Goal: Obtain resource: Download file/media

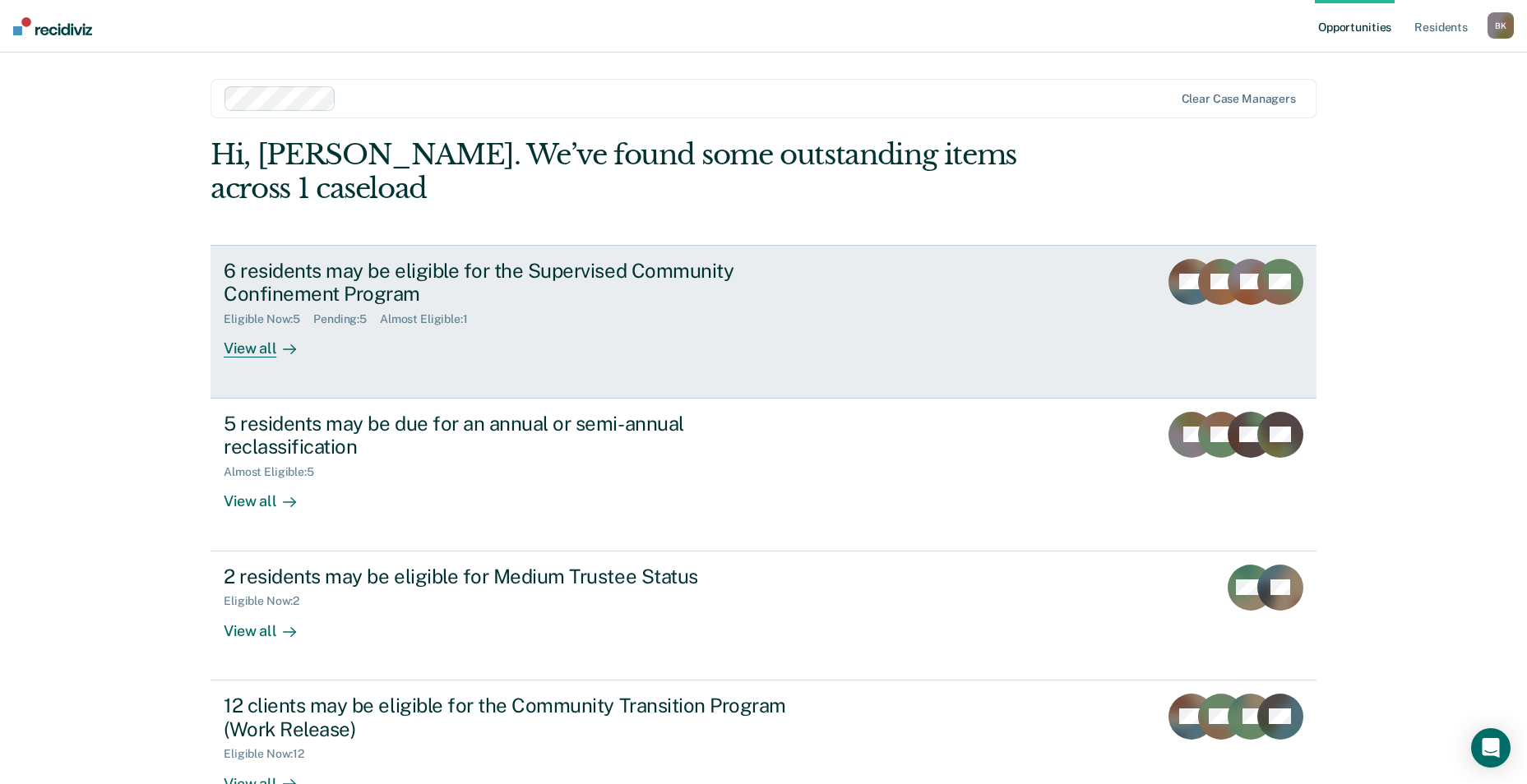
click at [347, 259] on div "6 residents may be eligible for the Supervised Community Confinement Program" at bounding box center [512, 282] width 578 height 48
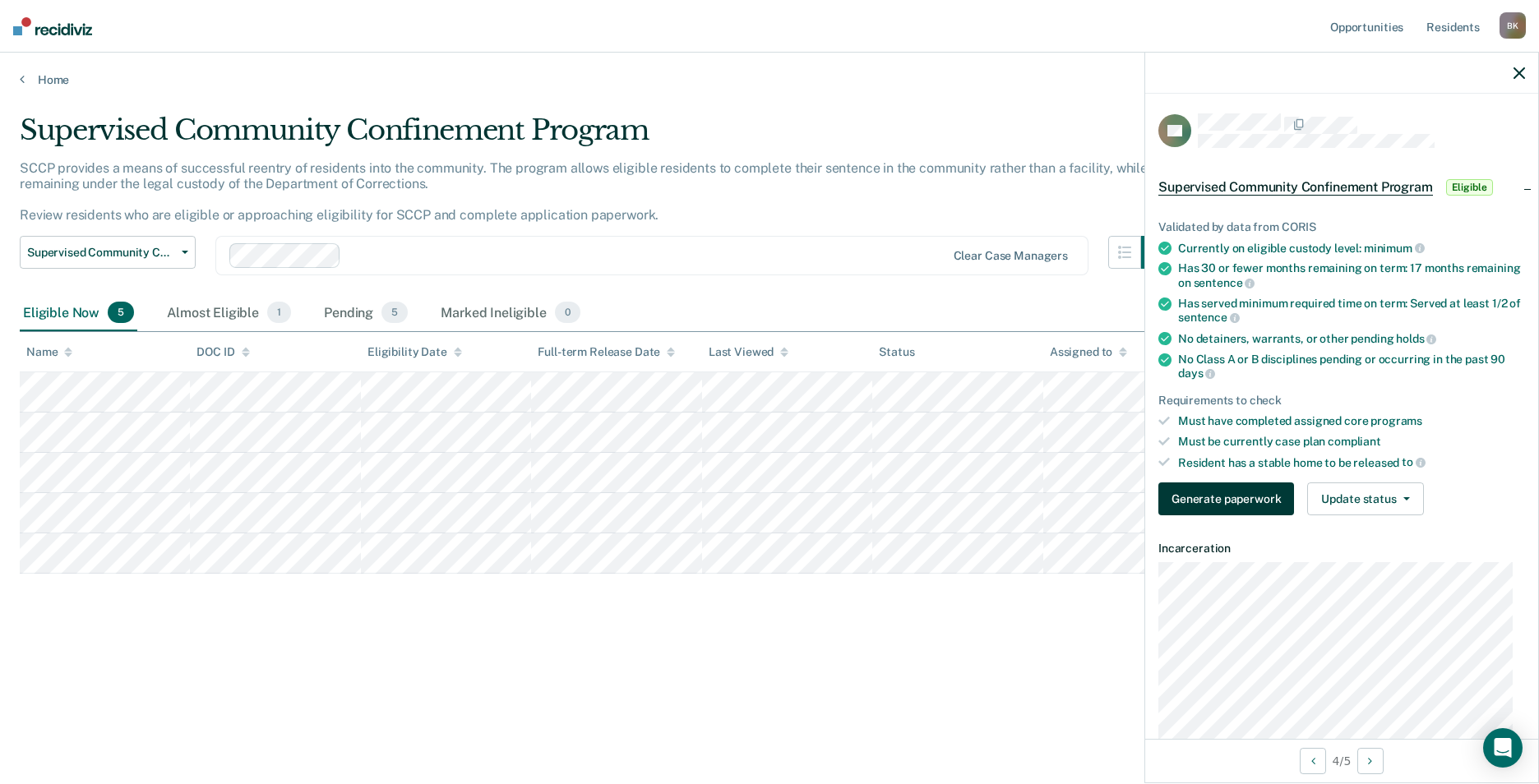
click at [1220, 493] on button "Generate paperwork" at bounding box center [1226, 499] width 135 height 33
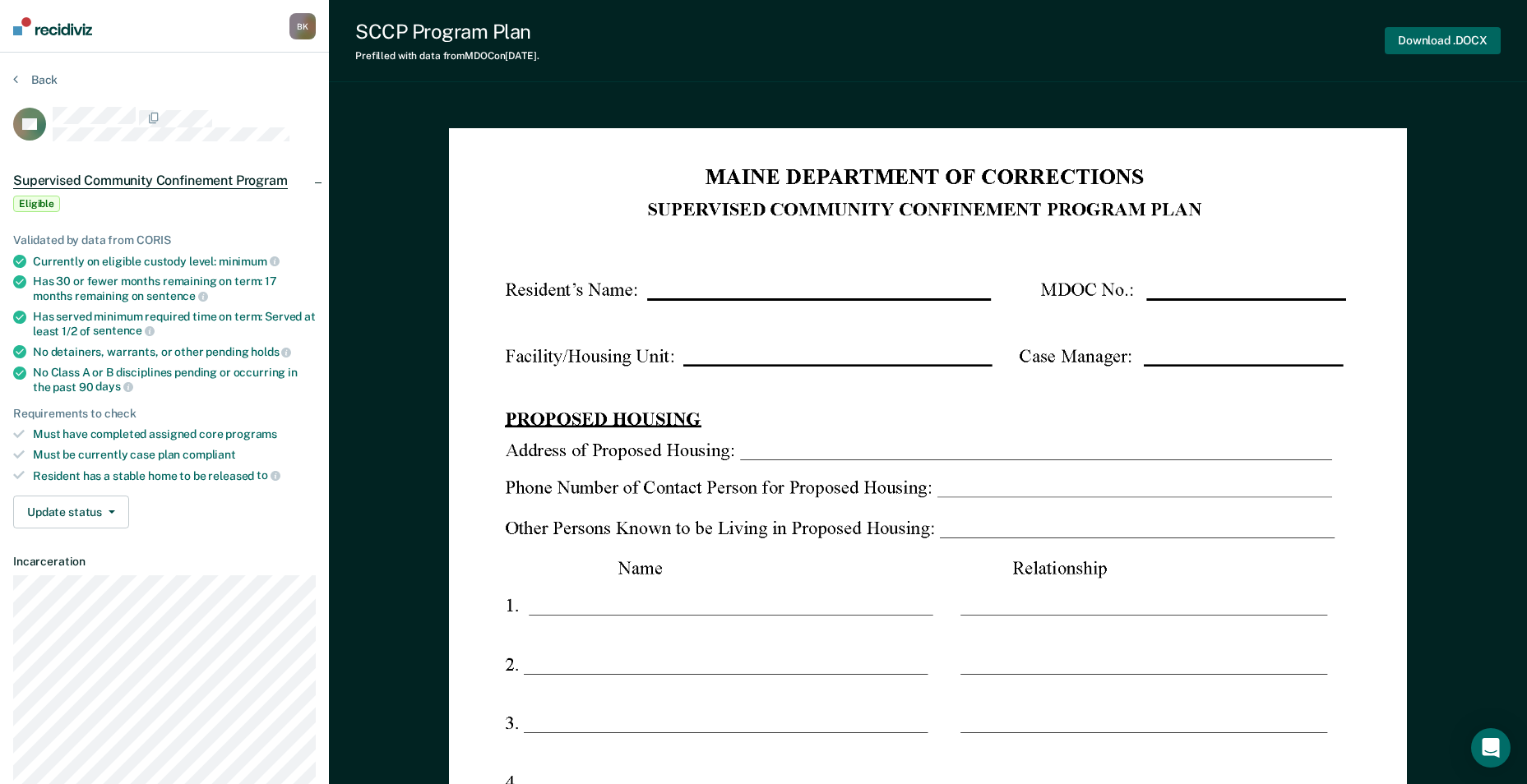
click at [1444, 36] on button "Download .DOCX" at bounding box center [1442, 40] width 116 height 27
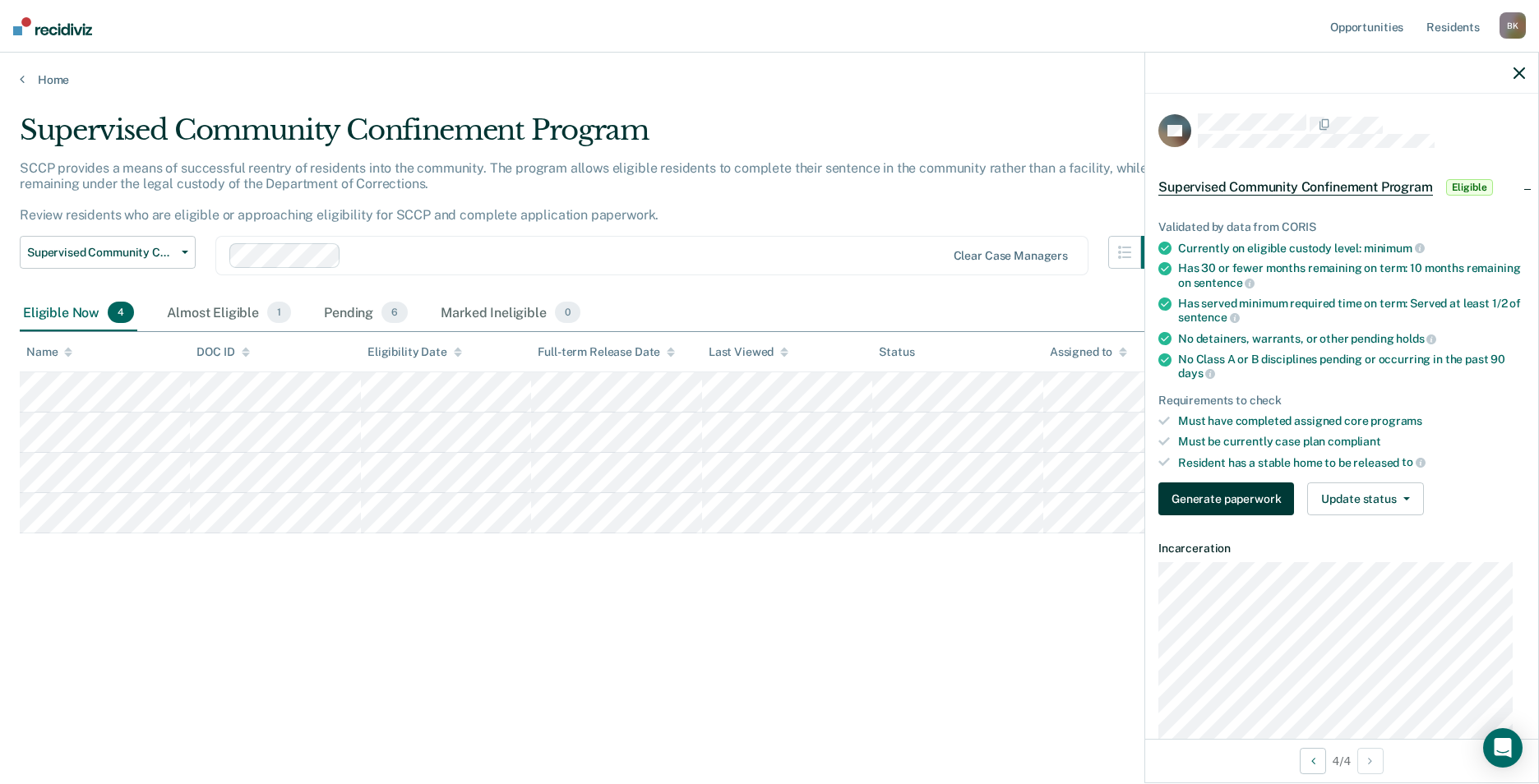
click at [1216, 492] on button "Generate paperwork" at bounding box center [1226, 499] width 135 height 33
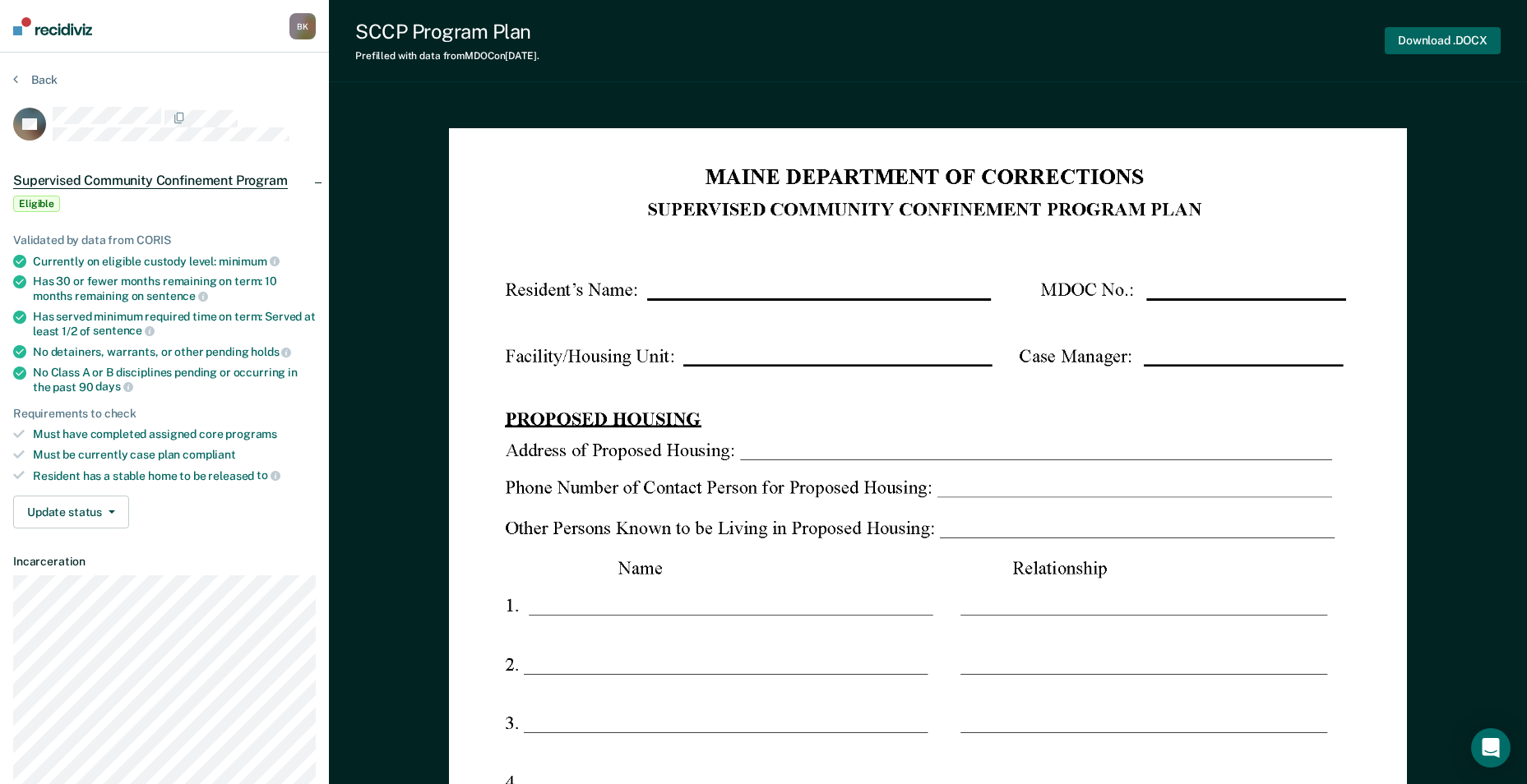
click at [1457, 36] on button "Download .DOCX" at bounding box center [1442, 40] width 116 height 27
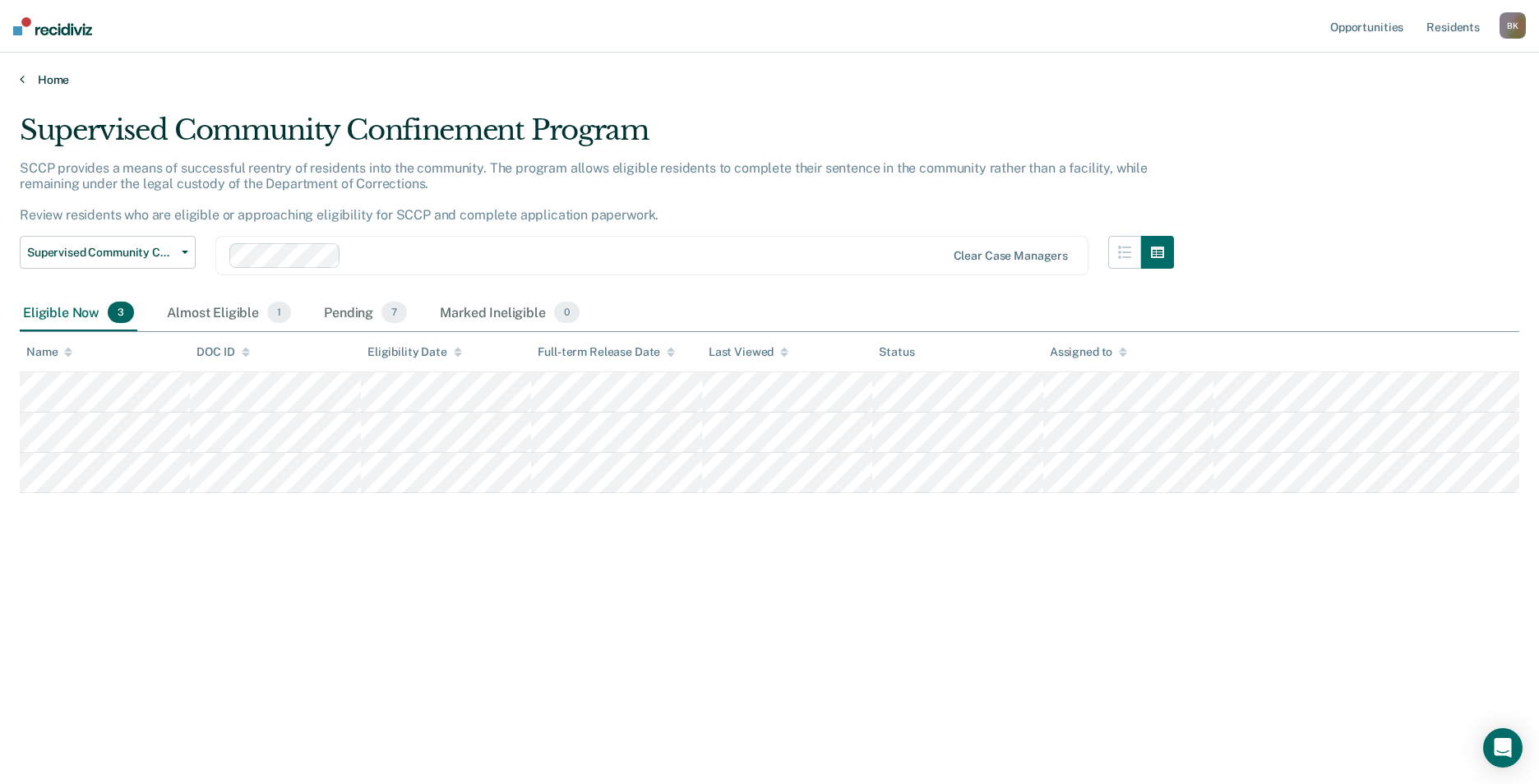
click at [26, 76] on link "Home" at bounding box center [770, 79] width 1500 height 15
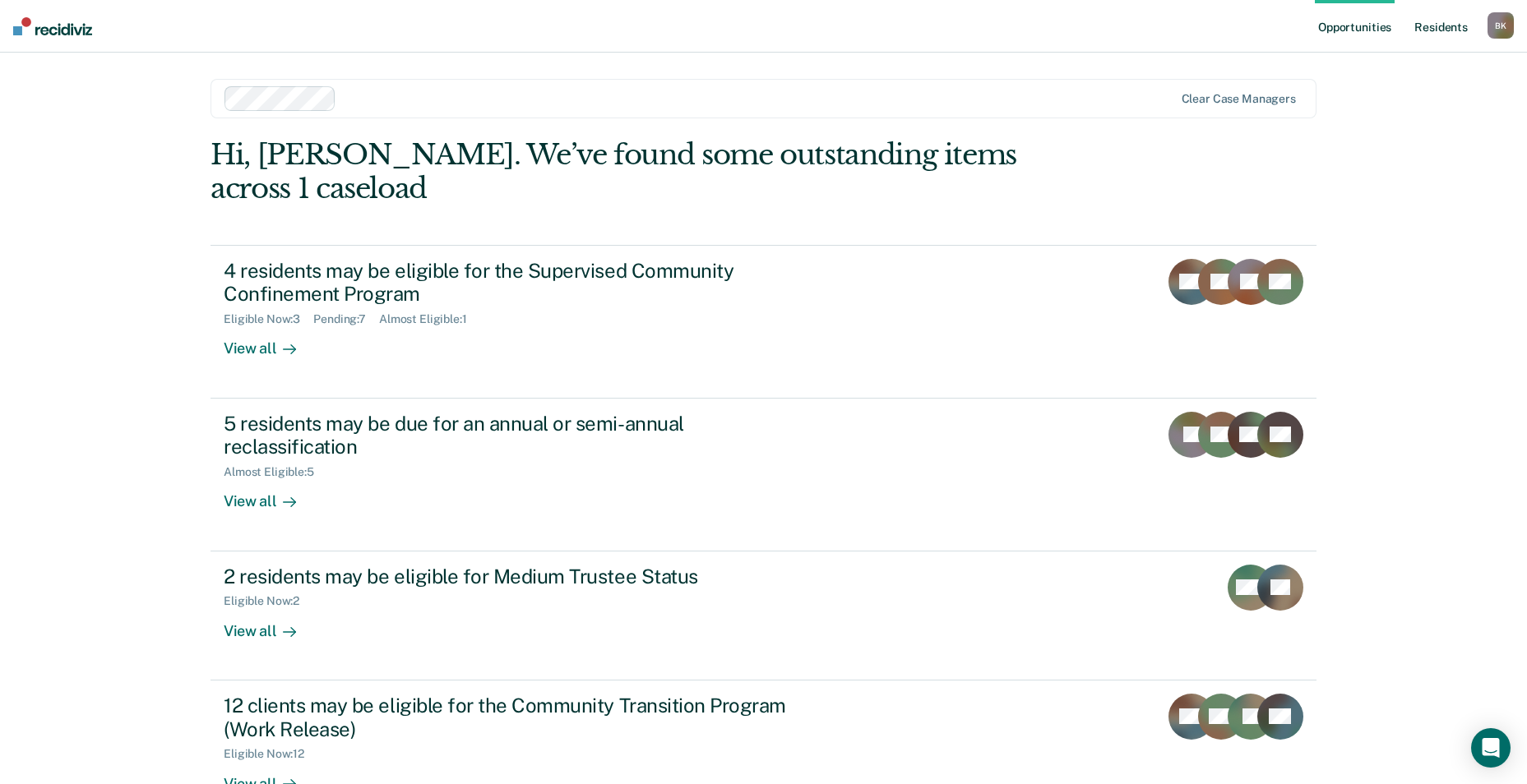
click at [1420, 23] on link "Resident s" at bounding box center [1441, 26] width 60 height 53
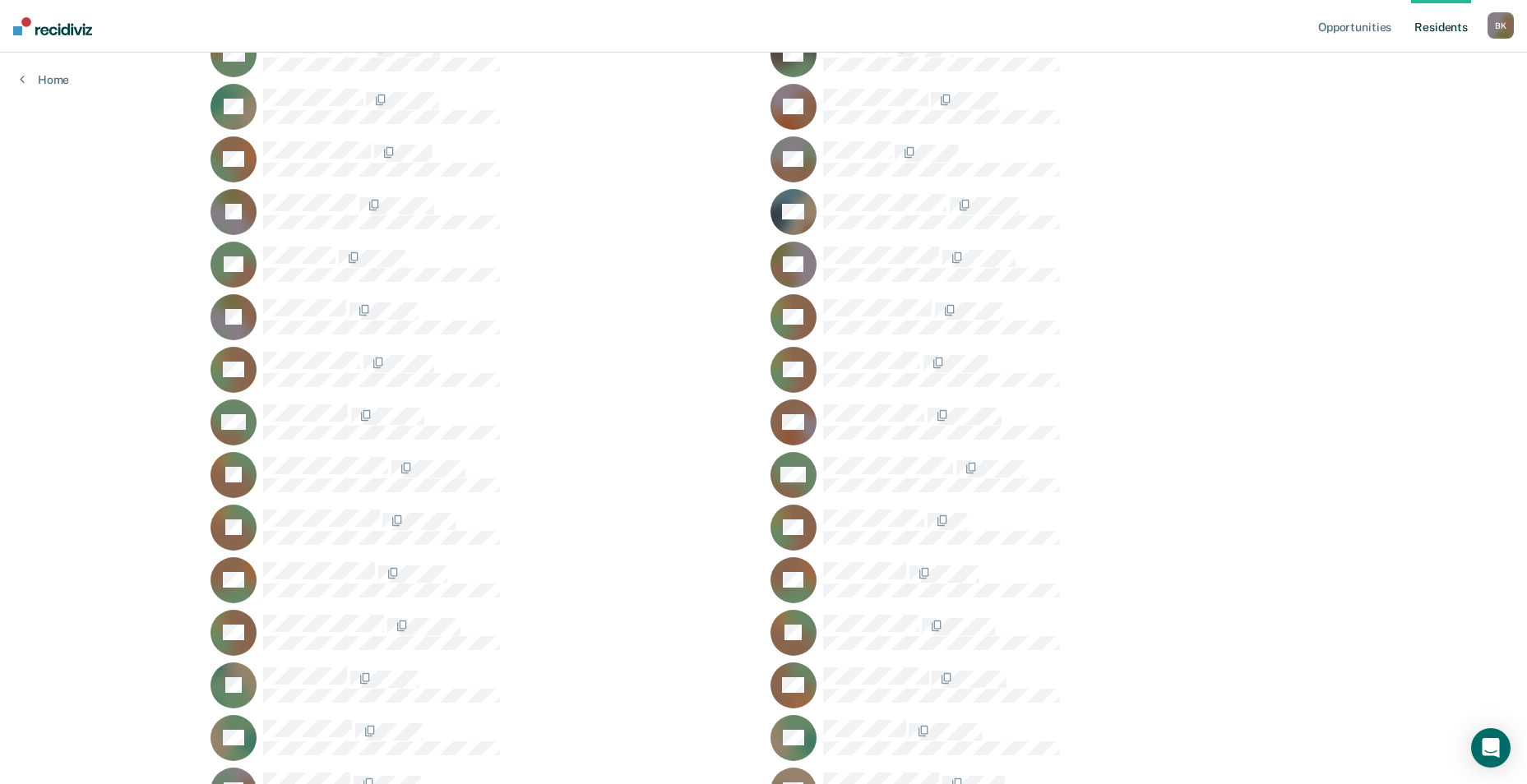
scroll to position [188, 0]
